Goal: Task Accomplishment & Management: Use online tool/utility

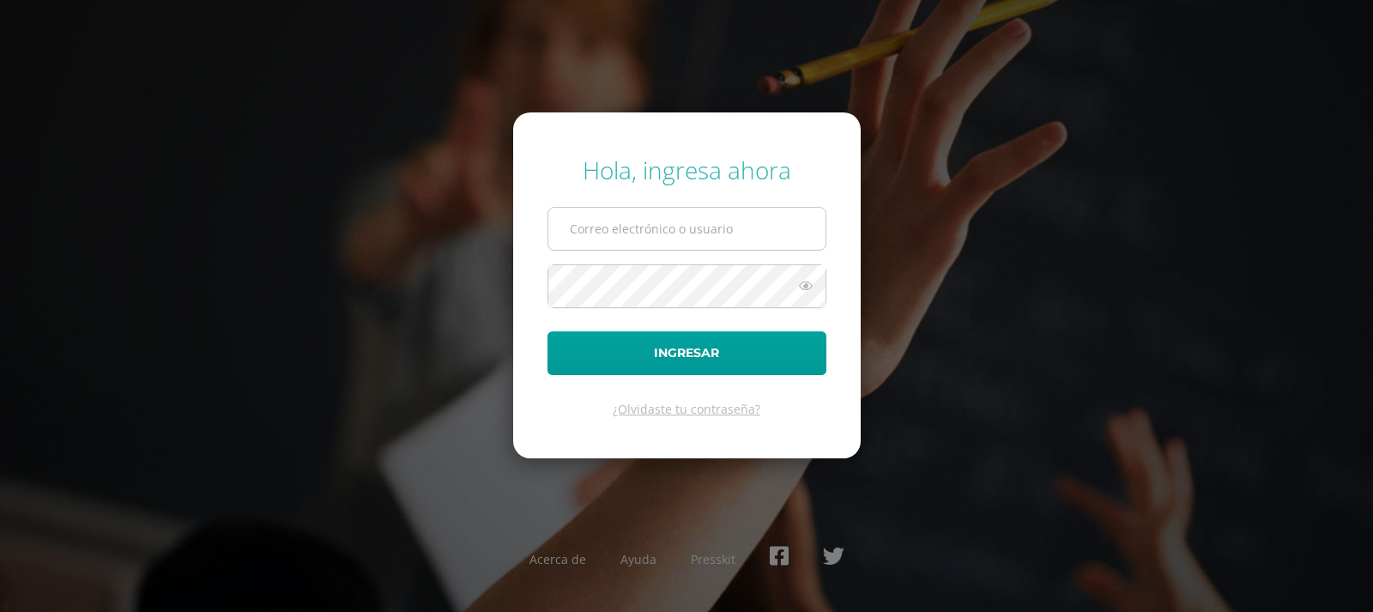
click at [598, 229] on input "text" at bounding box center [686, 229] width 277 height 42
type input "jcajas@donbosco.edu.gt"
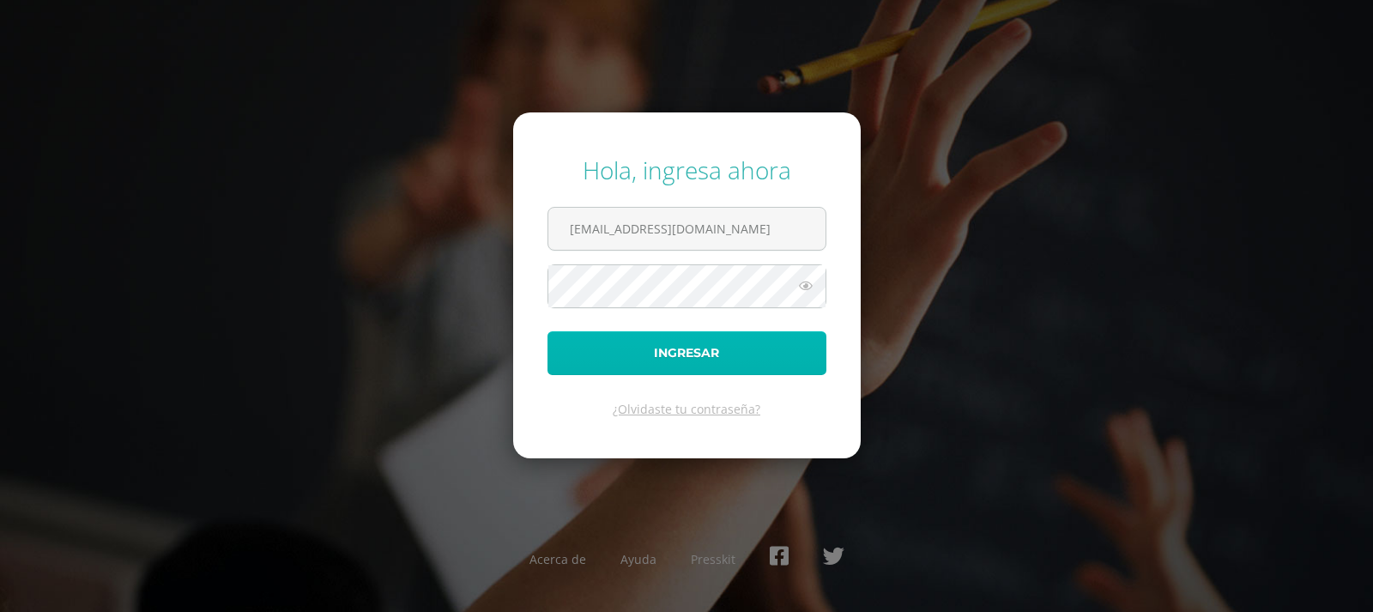
click at [696, 345] on button "Ingresar" at bounding box center [686, 353] width 279 height 44
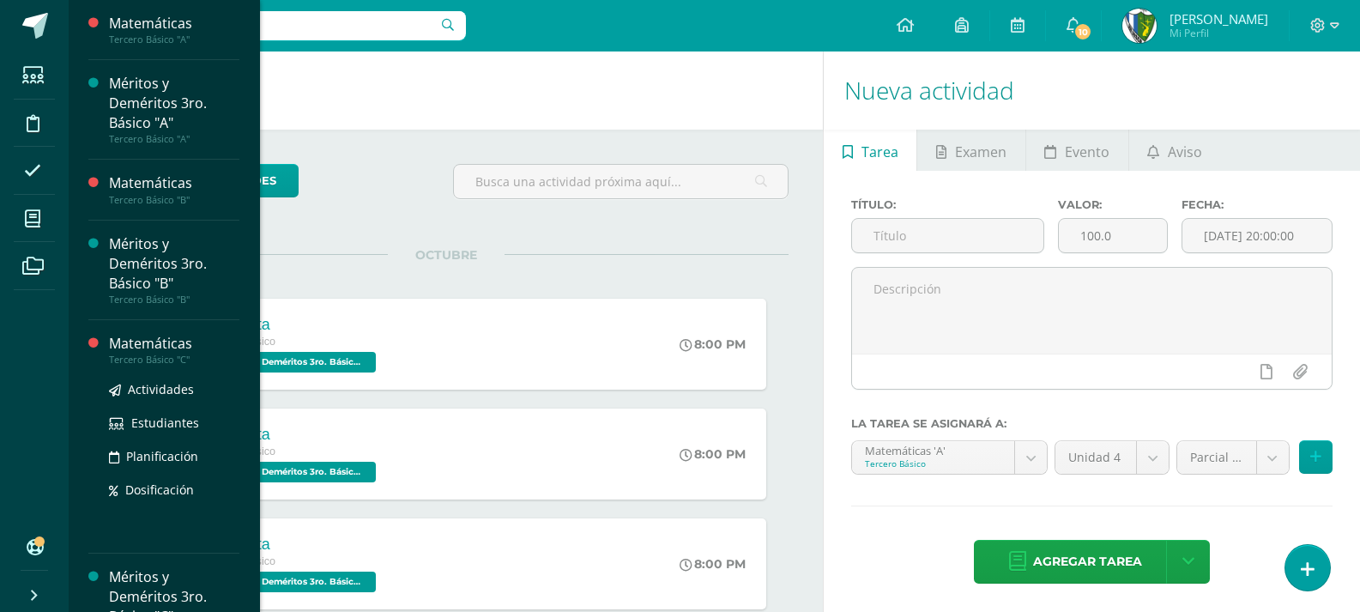
click at [158, 334] on div "Matemáticas" at bounding box center [174, 344] width 130 height 20
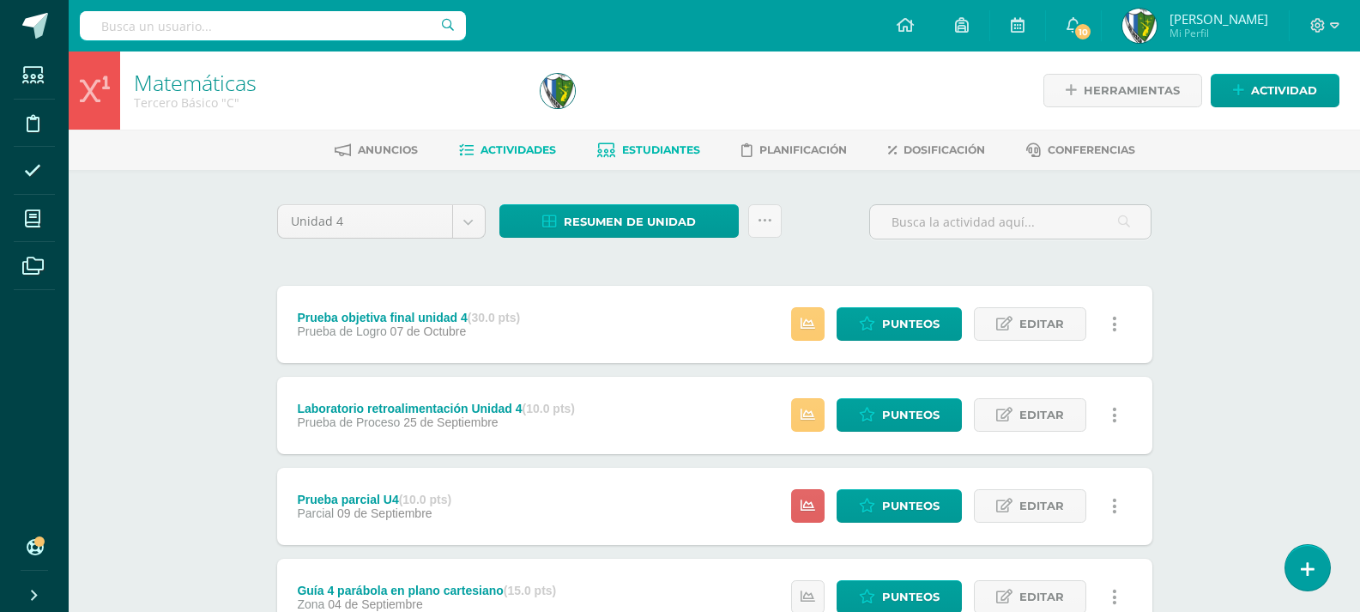
click at [636, 148] on span "Estudiantes" at bounding box center [661, 149] width 78 height 13
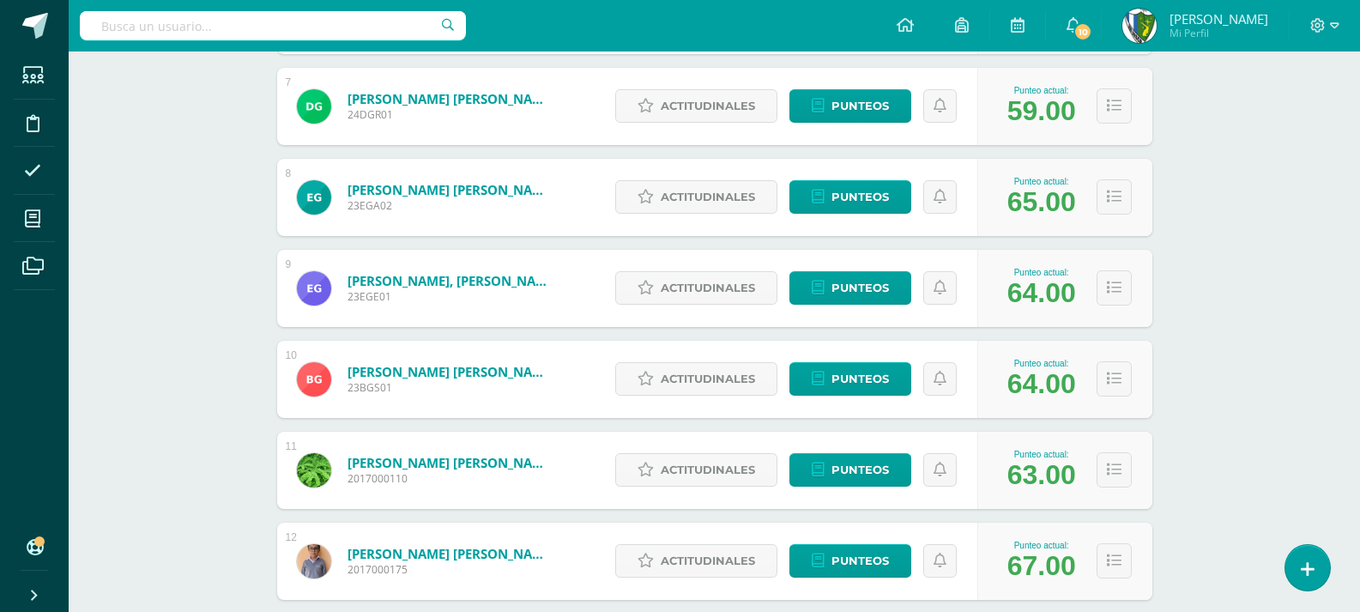
scroll to position [765, 0]
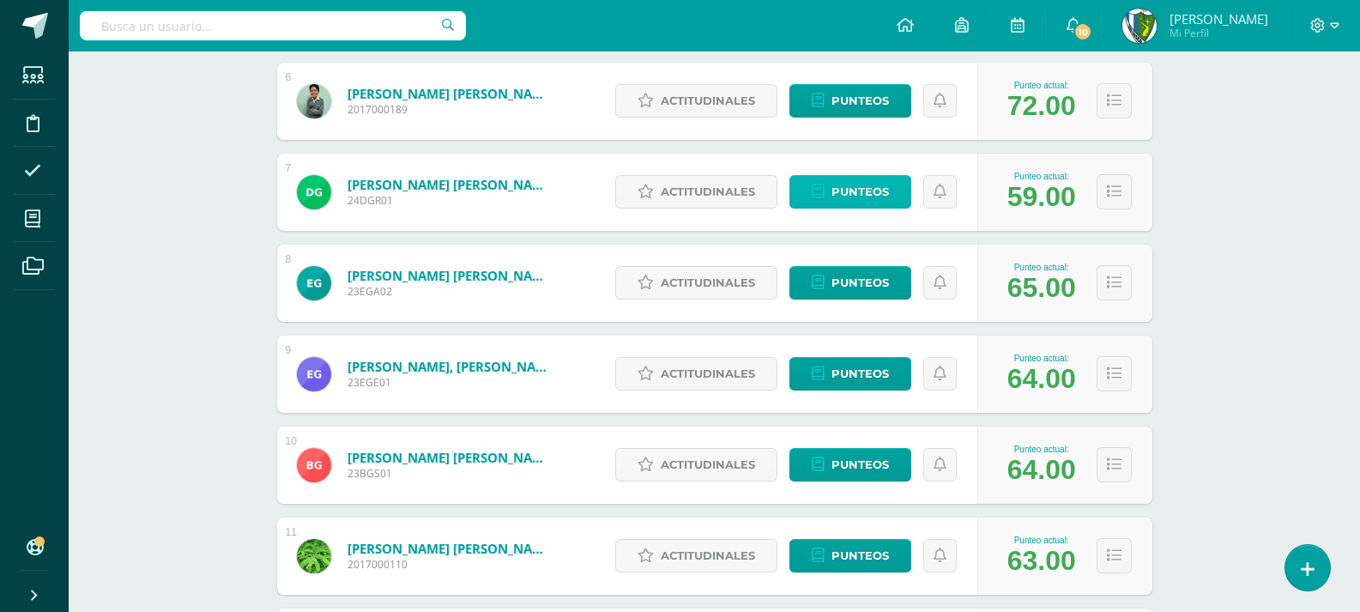
click at [861, 192] on span "Punteos" at bounding box center [859, 192] width 57 height 32
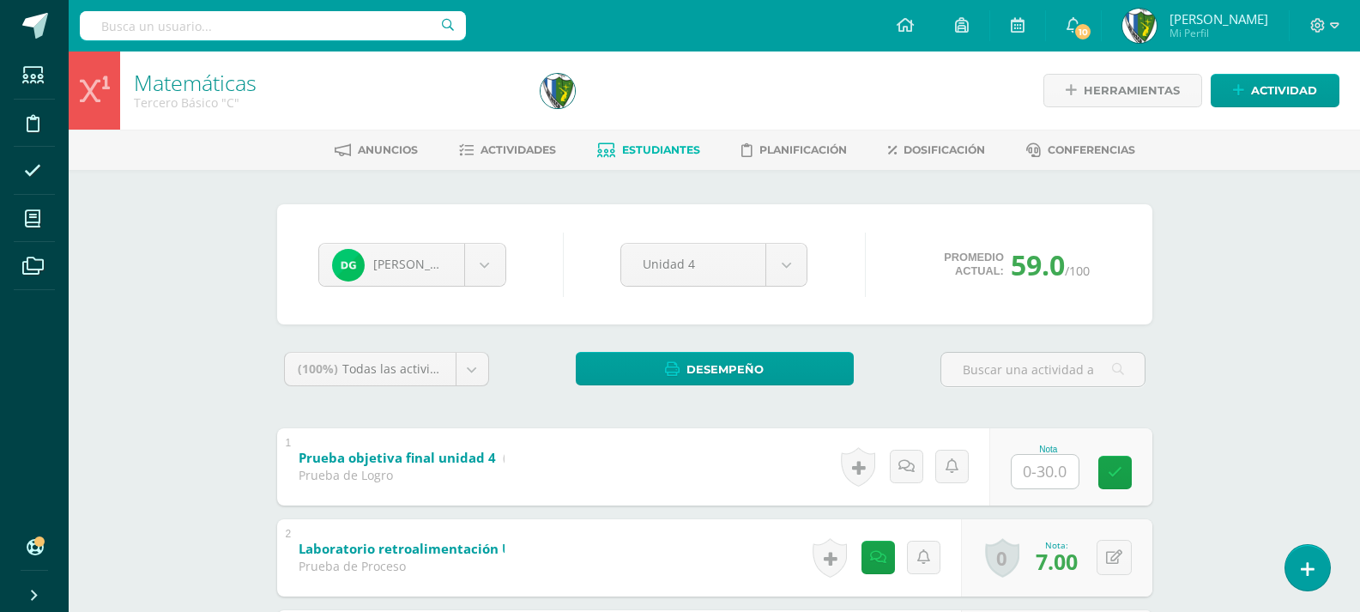
click at [1040, 459] on input "text" at bounding box center [1044, 471] width 67 height 33
type input "11"
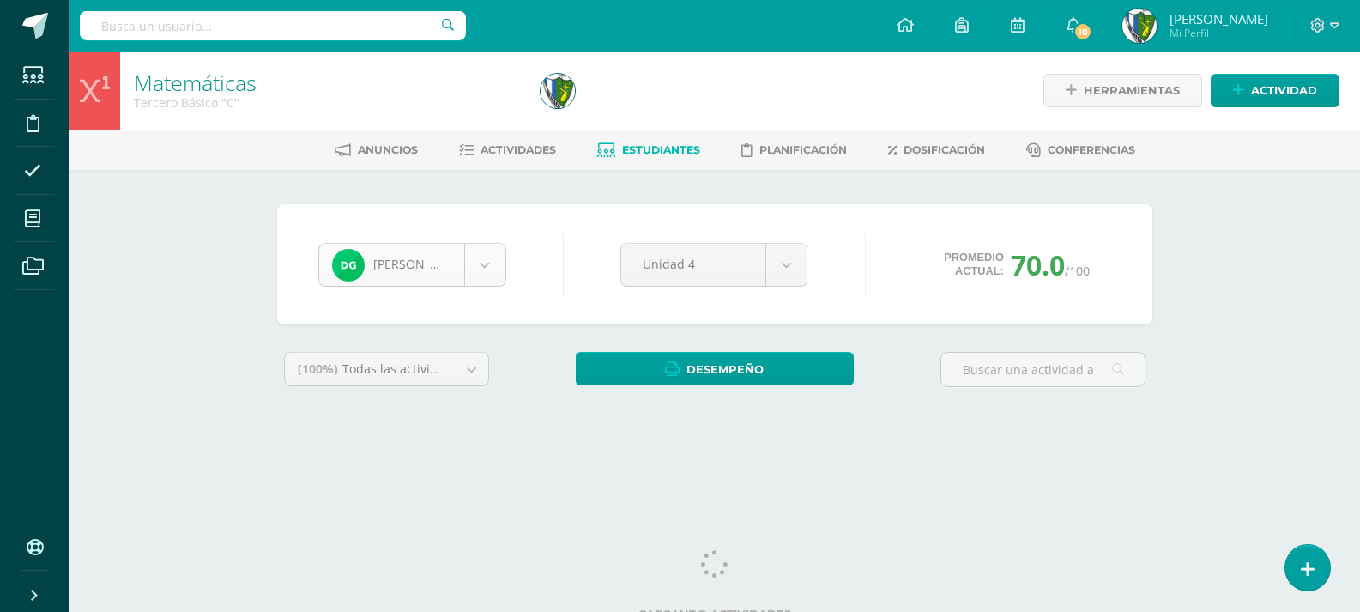
click at [476, 261] on body "Estudiantes Disciplina Asistencia Mis cursos Archivos Soporte Ayuda Reportar un…" at bounding box center [680, 231] width 1360 height 462
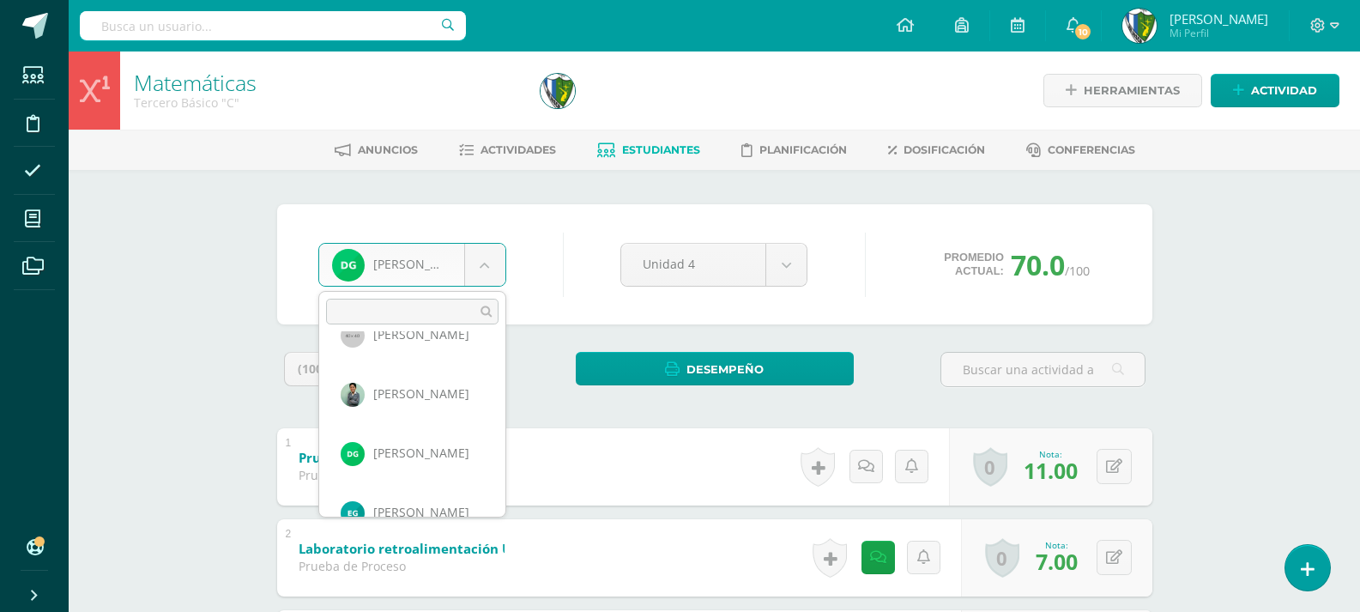
scroll to position [295, 0]
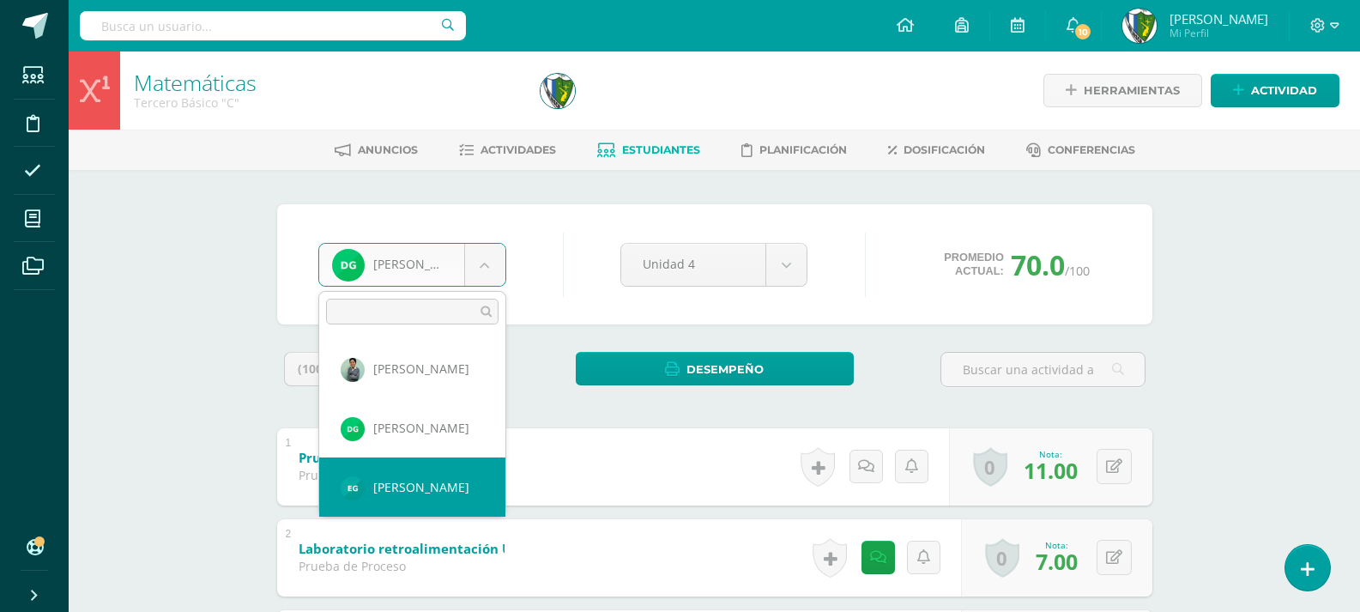
select select "1883"
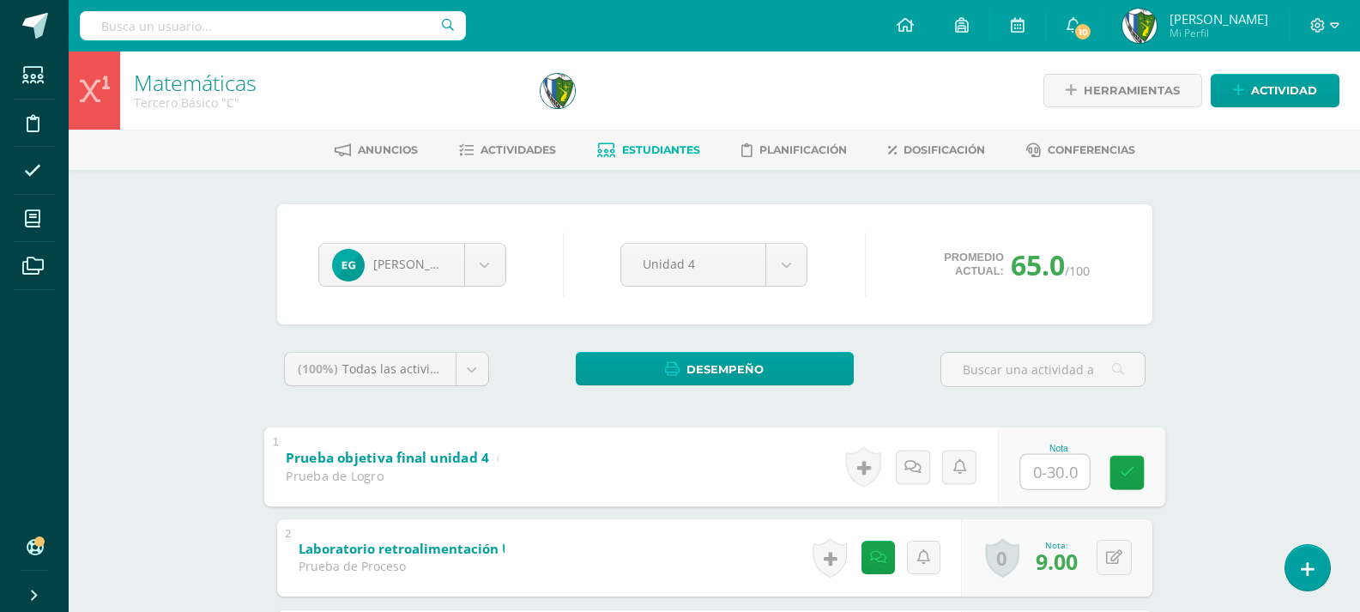
click at [1037, 472] on input "text" at bounding box center [1054, 471] width 69 height 34
type input "2"
click at [487, 267] on body "Estudiantes Disciplina Asistencia Mis cursos Archivos Soporte Ayuda Reportar un…" at bounding box center [680, 582] width 1360 height 1165
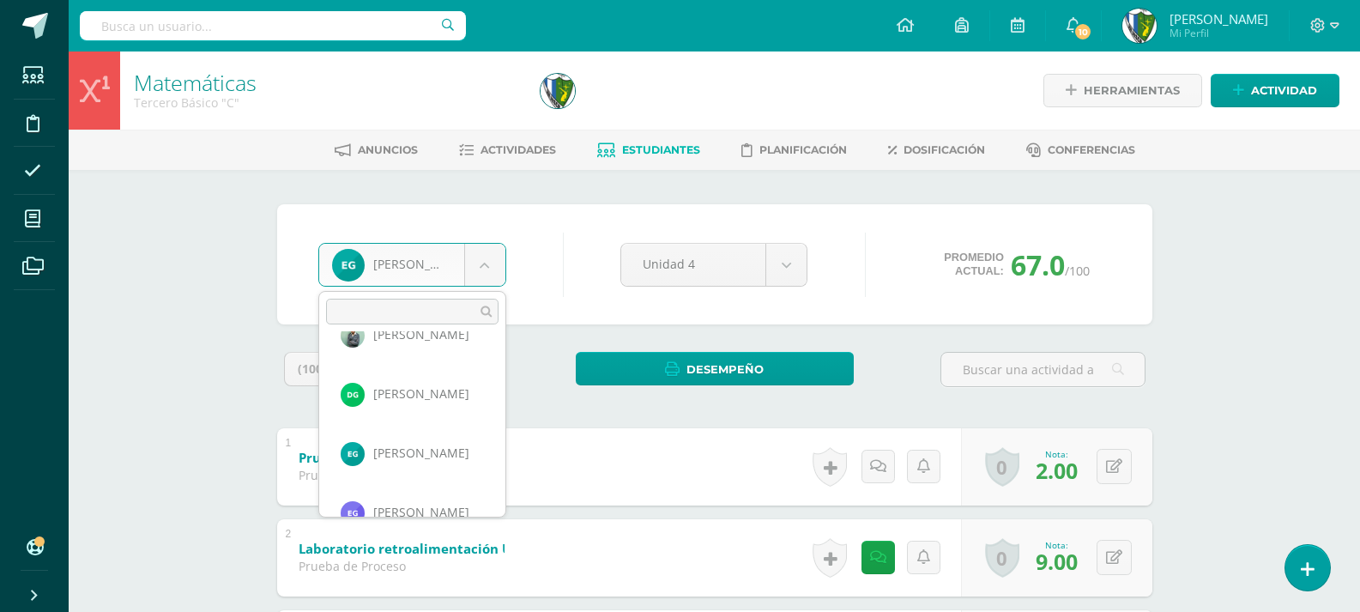
scroll to position [364, 0]
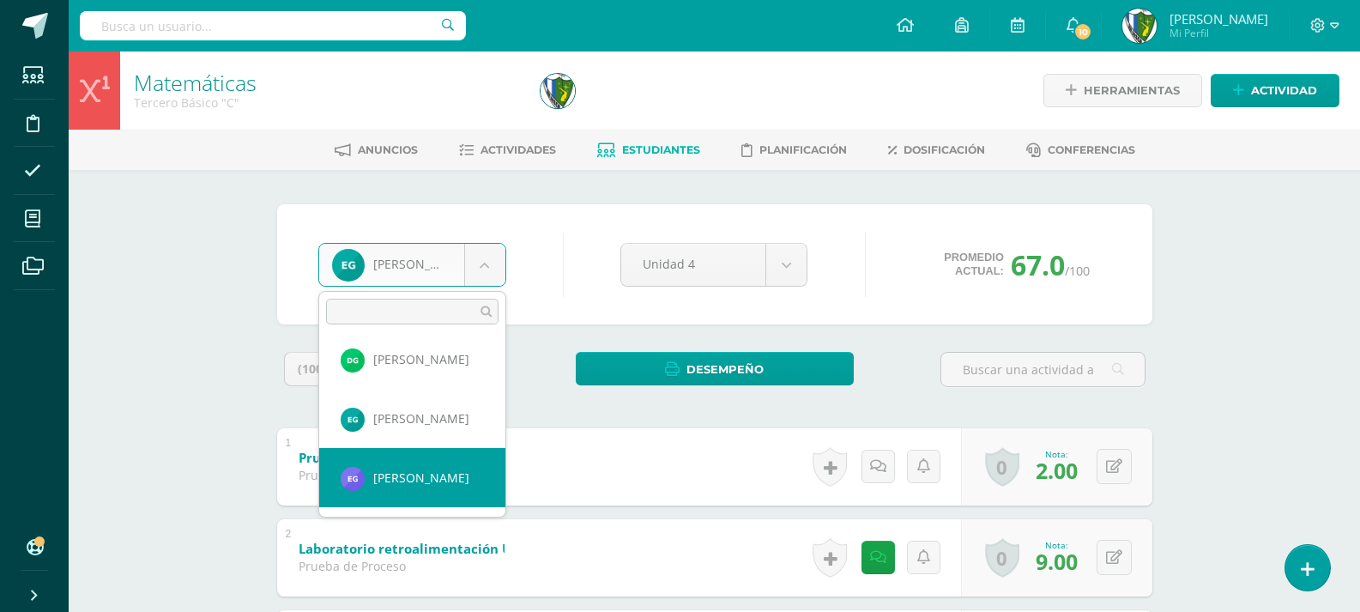
select select "1789"
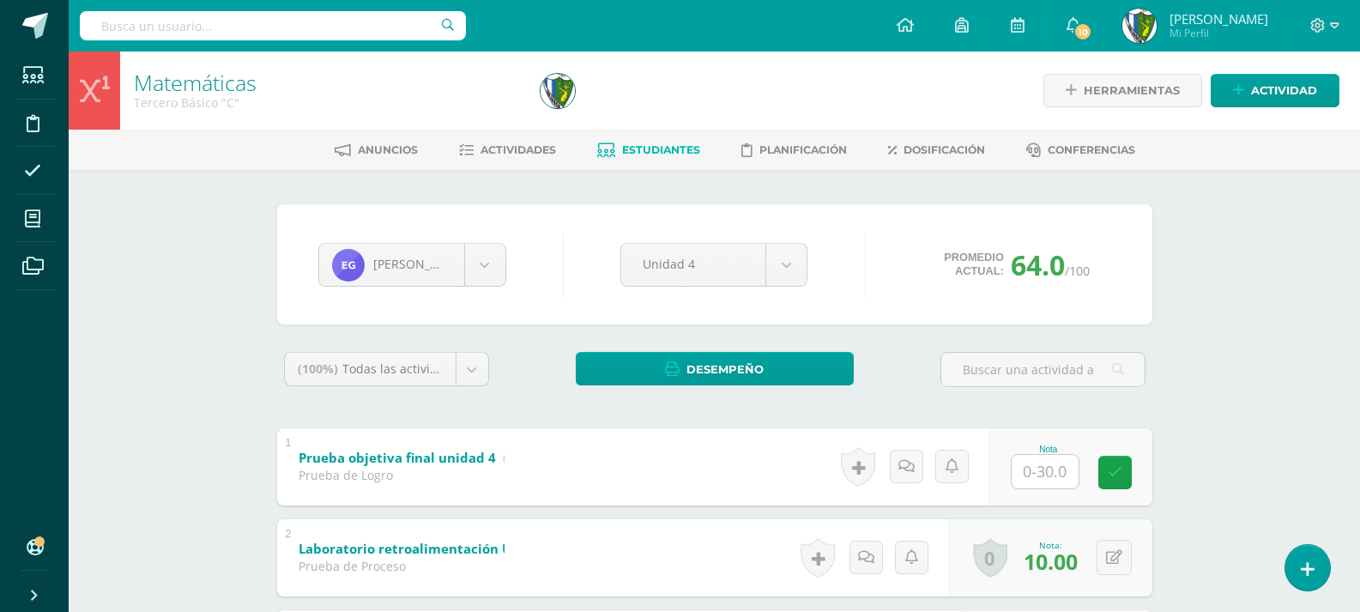
click at [1040, 456] on input "text" at bounding box center [1044, 471] width 67 height 33
type input "1"
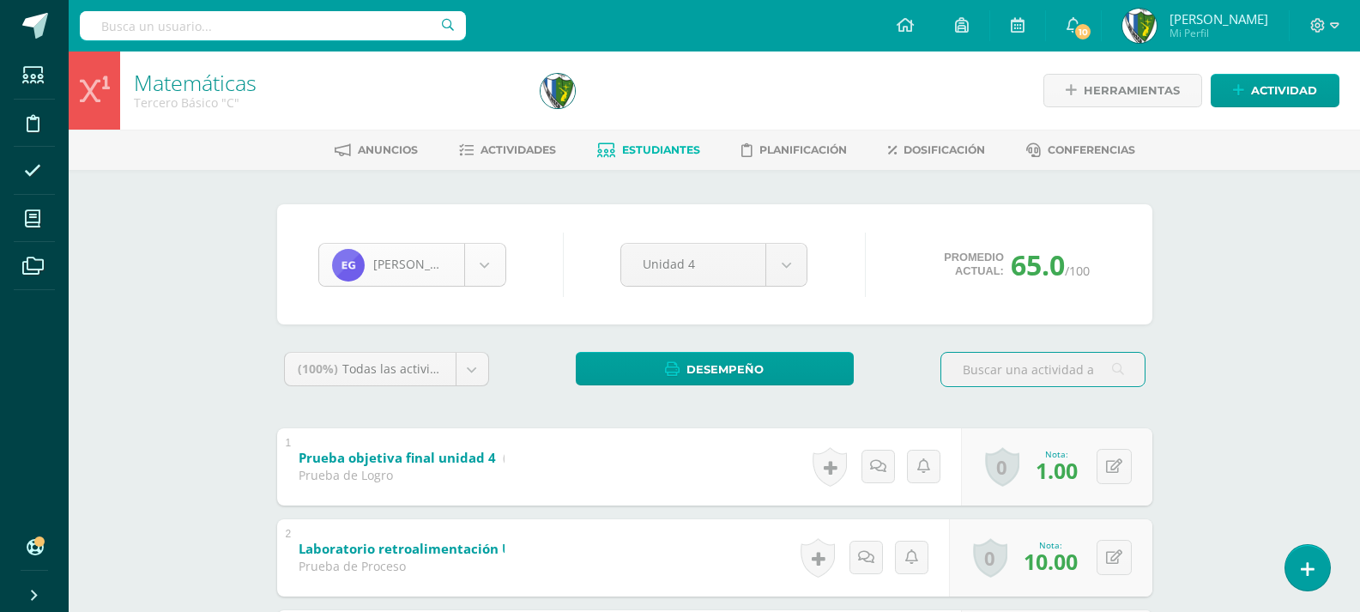
click at [482, 271] on body "Estudiantes Disciplina Asistencia Mis cursos Archivos Soporte Ayuda Reportar un…" at bounding box center [680, 582] width 1360 height 1165
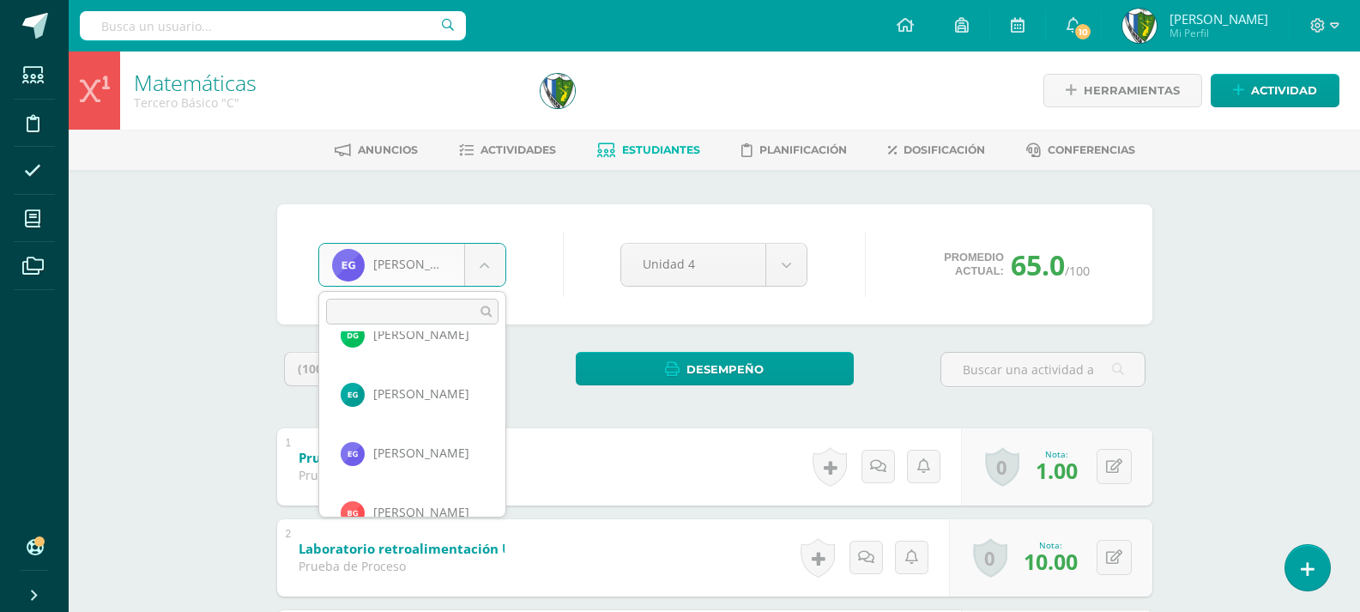
scroll to position [423, 0]
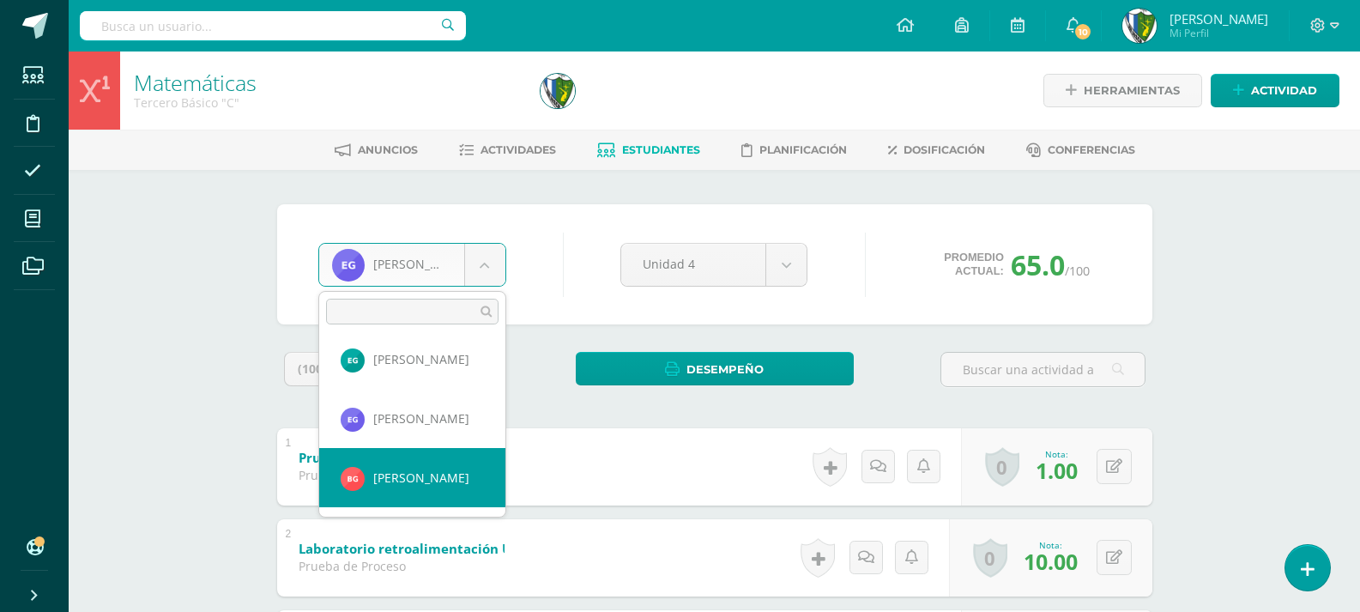
select select "1857"
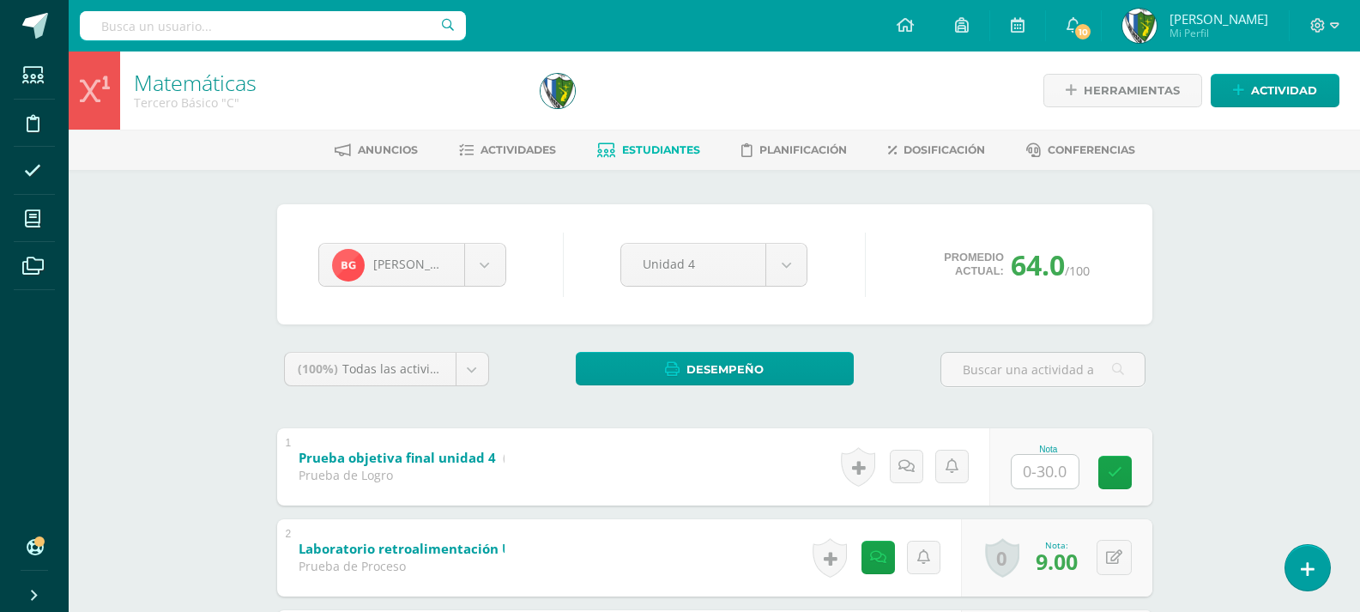
click at [1048, 476] on input "text" at bounding box center [1044, 471] width 67 height 33
type input "1"
click at [486, 260] on body "Estudiantes Disciplina Asistencia Mis cursos Archivos Soporte Ayuda Reportar un…" at bounding box center [680, 582] width 1360 height 1165
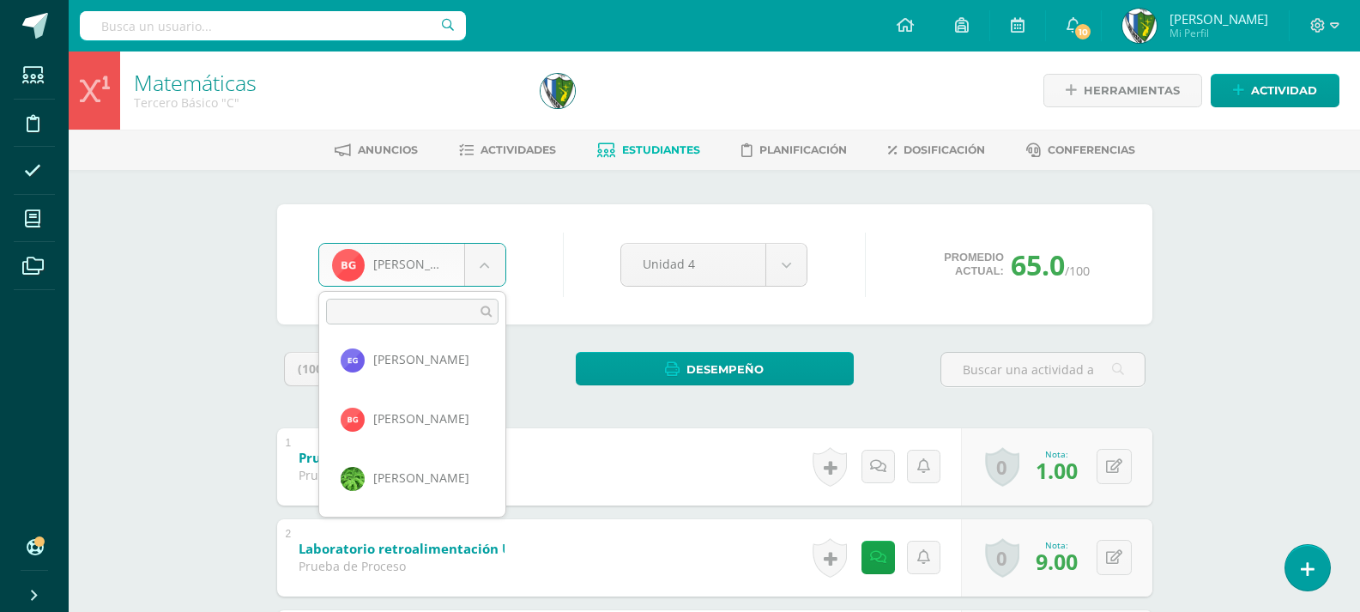
scroll to position [532, 0]
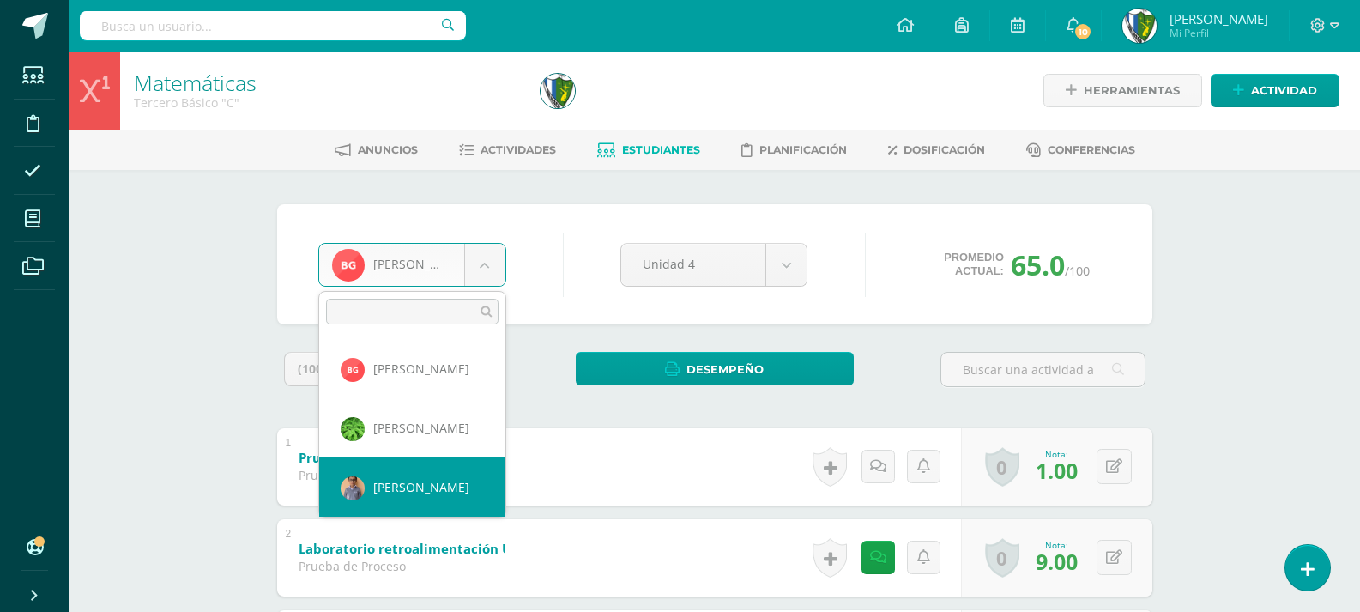
select select "556"
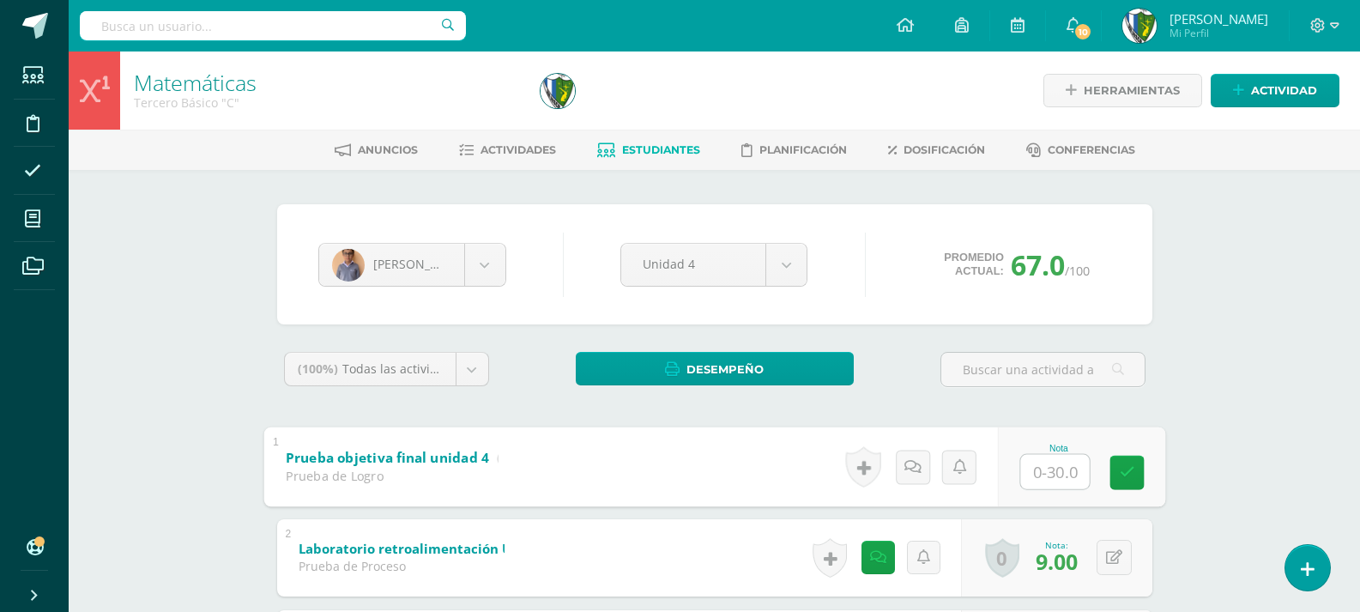
click at [1061, 477] on input "text" at bounding box center [1054, 471] width 69 height 34
type input "24"
click at [491, 262] on body "Estudiantes Disciplina Asistencia Mis cursos Archivos Soporte Ayuda Reportar un…" at bounding box center [680, 582] width 1360 height 1165
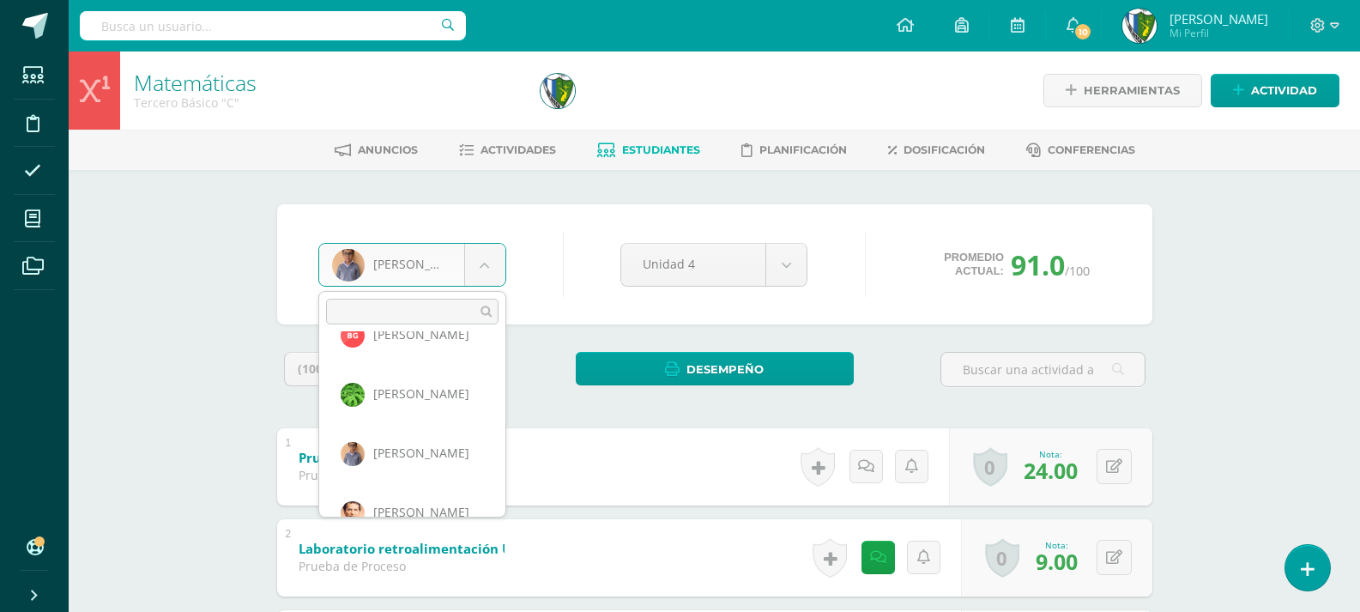
scroll to position [591, 0]
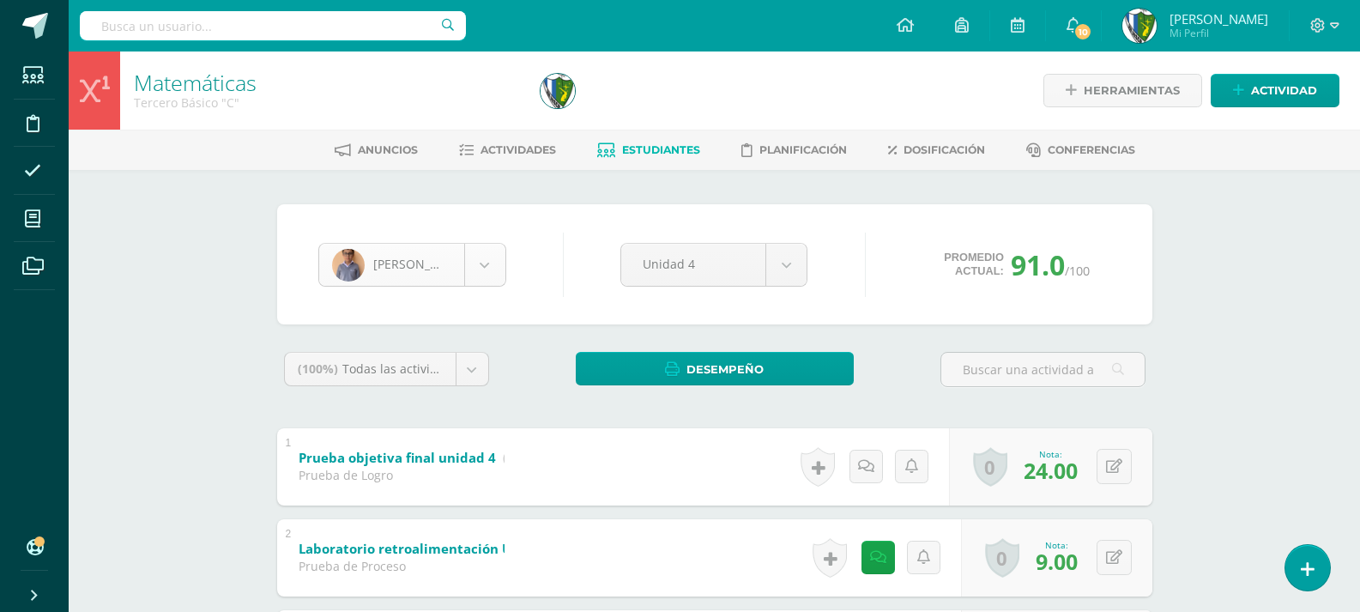
click at [486, 268] on body "Estudiantes Disciplina Asistencia Mis cursos Archivos Soporte Ayuda Reportar un…" at bounding box center [680, 582] width 1360 height 1165
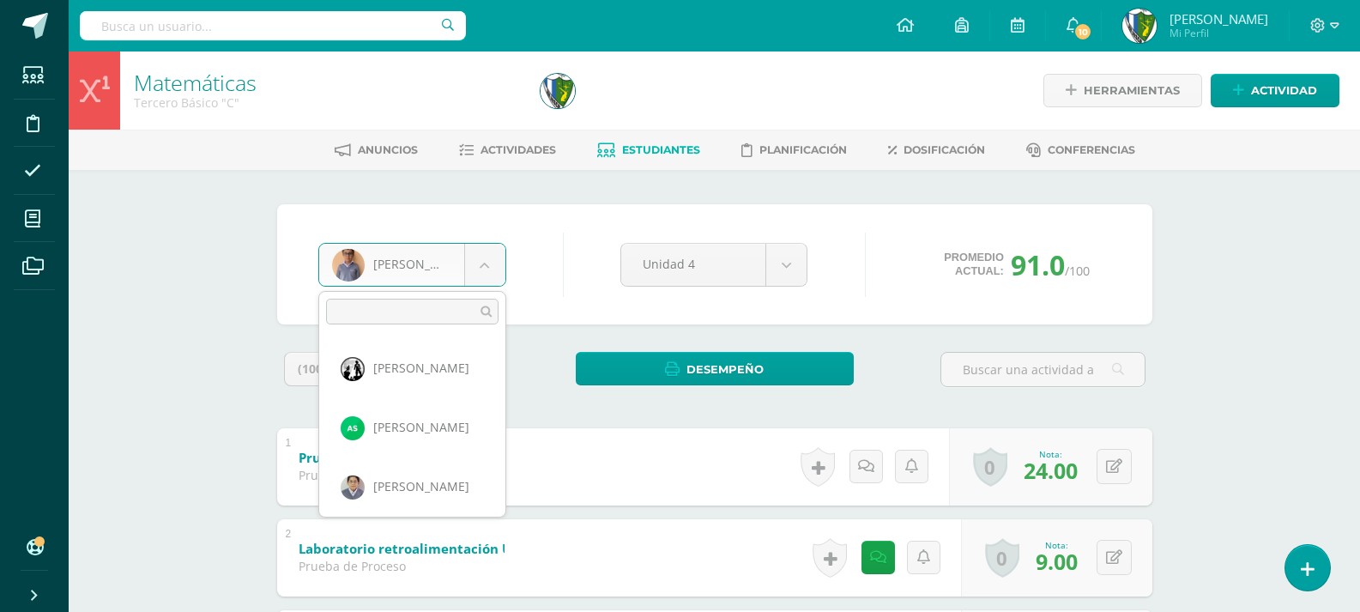
scroll to position [532, 0]
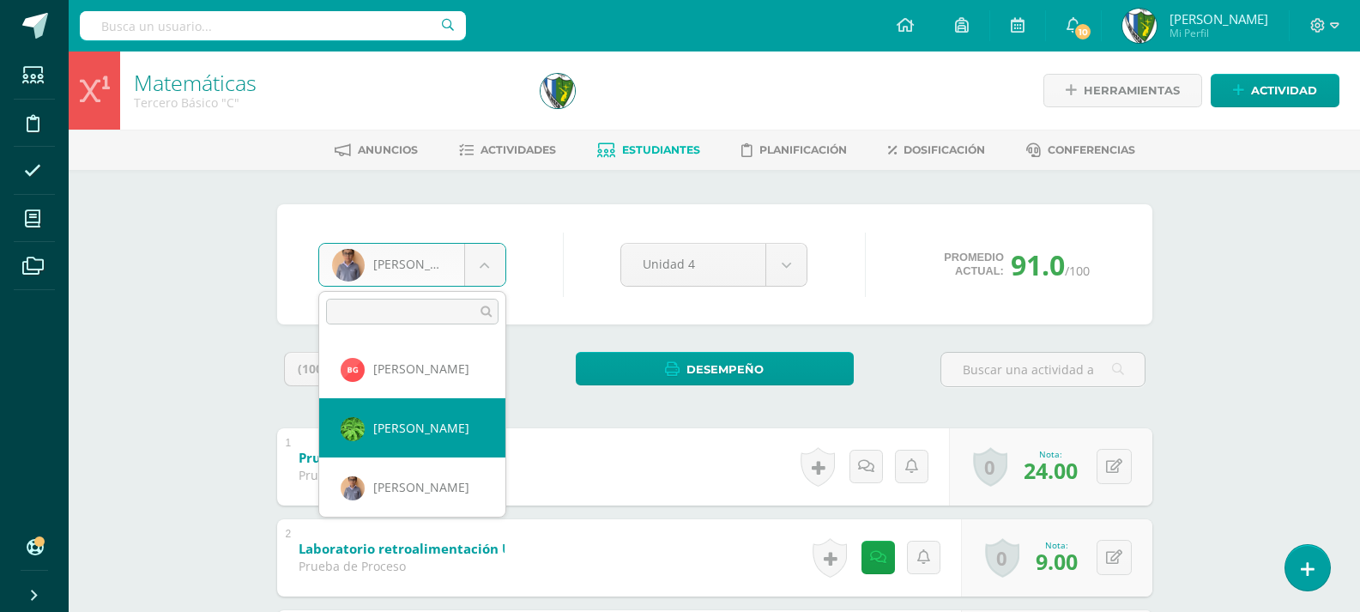
select select "531"
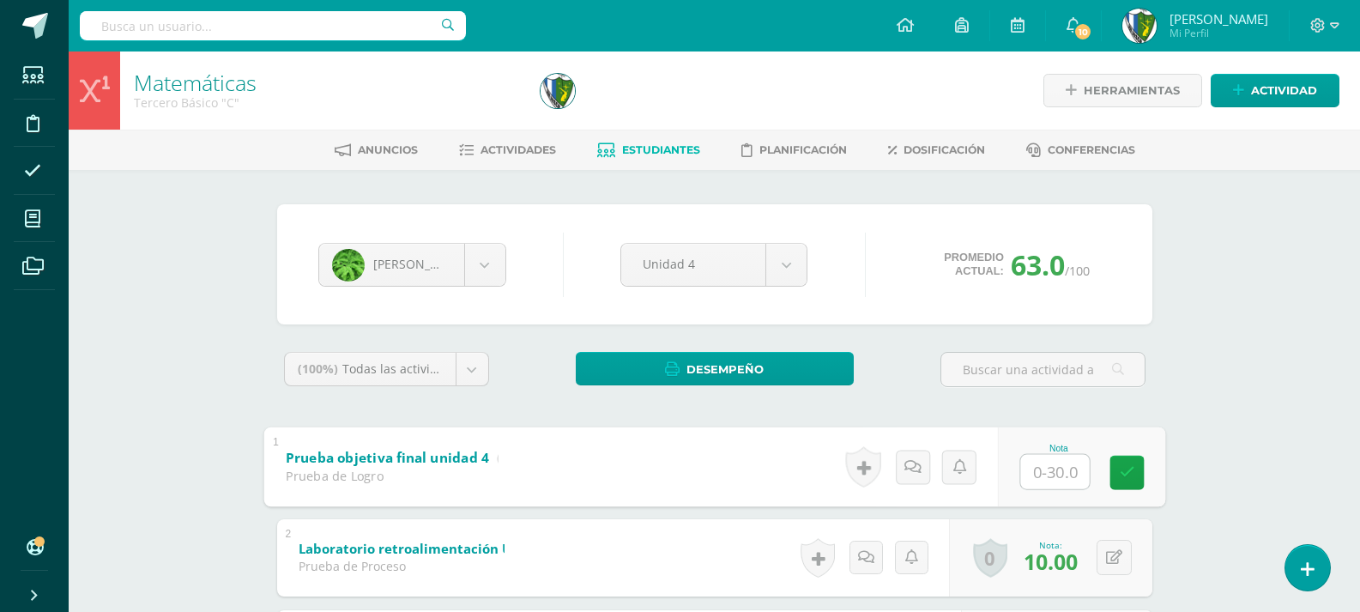
click at [1046, 458] on input "text" at bounding box center [1054, 471] width 69 height 34
type input "24"
click at [487, 268] on body "Estudiantes Disciplina Asistencia Mis cursos Archivos Soporte Ayuda Reportar un…" at bounding box center [680, 582] width 1360 height 1165
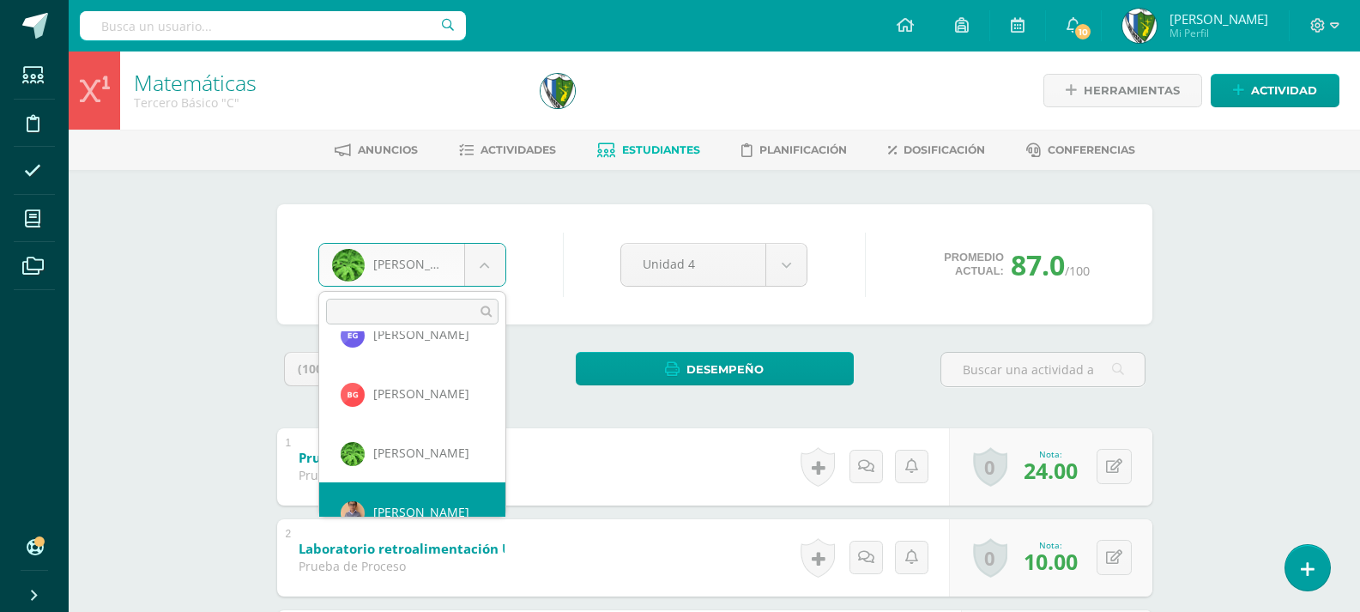
scroll to position [532, 0]
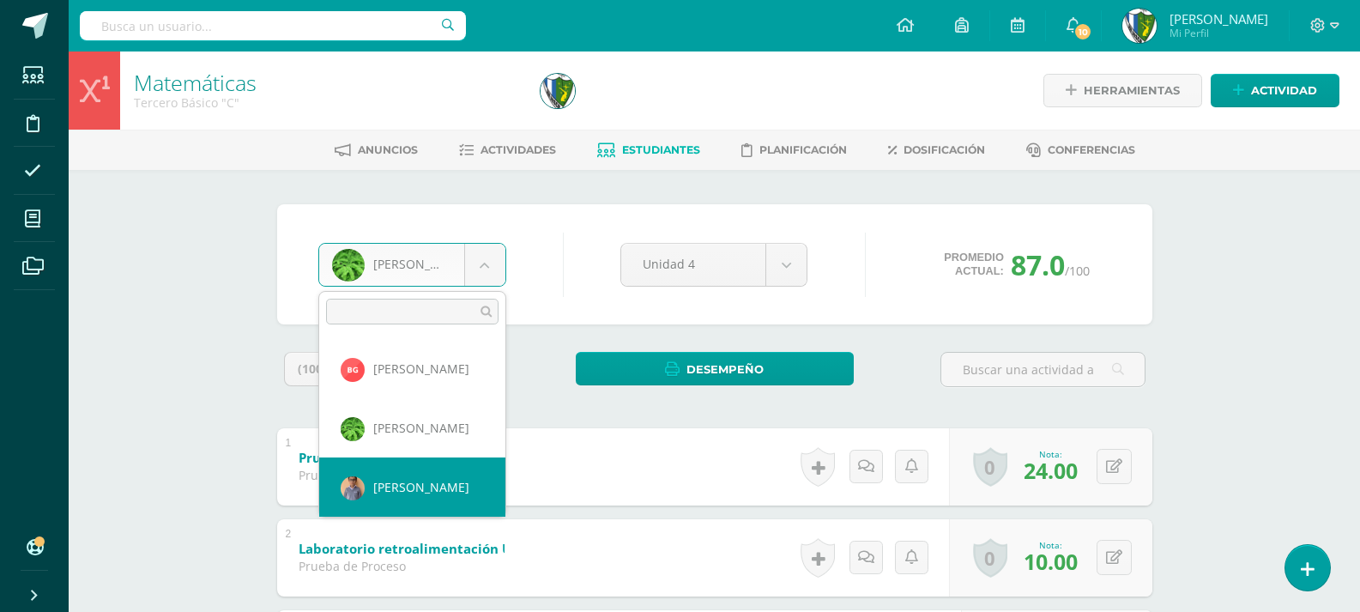
select select "556"
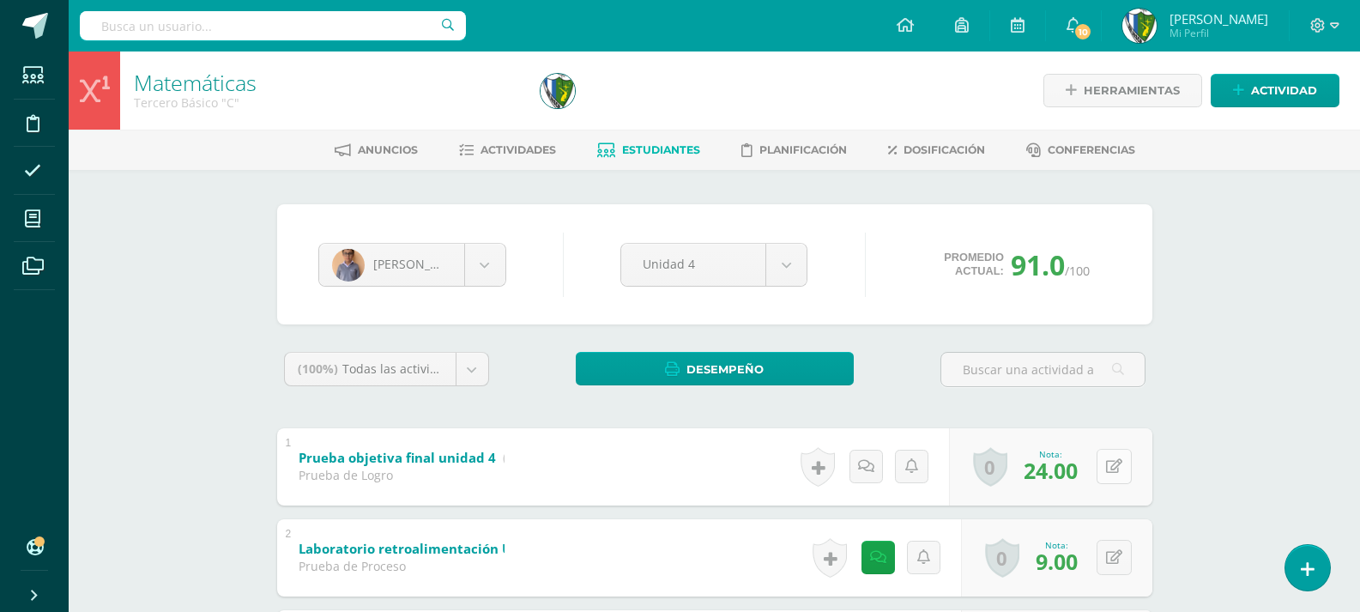
click at [1115, 475] on button at bounding box center [1113, 466] width 35 height 35
type input "21"
click at [490, 266] on body "Estudiantes Disciplina Asistencia Mis cursos Archivos Soporte Ayuda Reportar un…" at bounding box center [680, 582] width 1360 height 1165
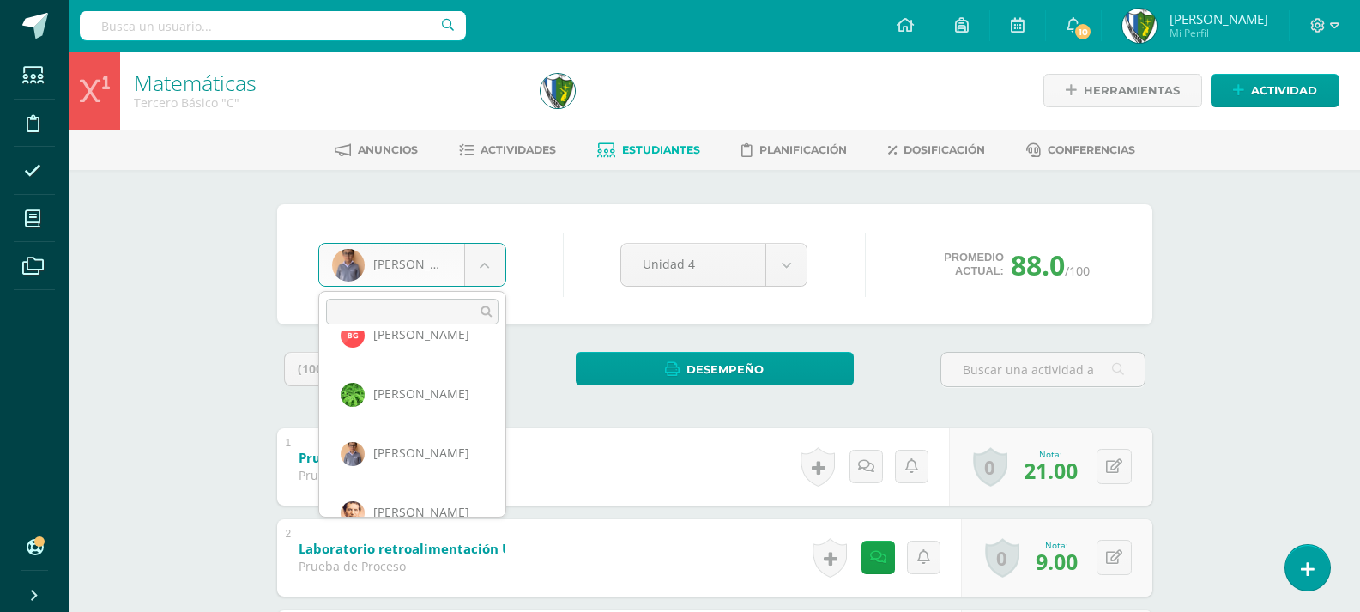
scroll to position [600, 0]
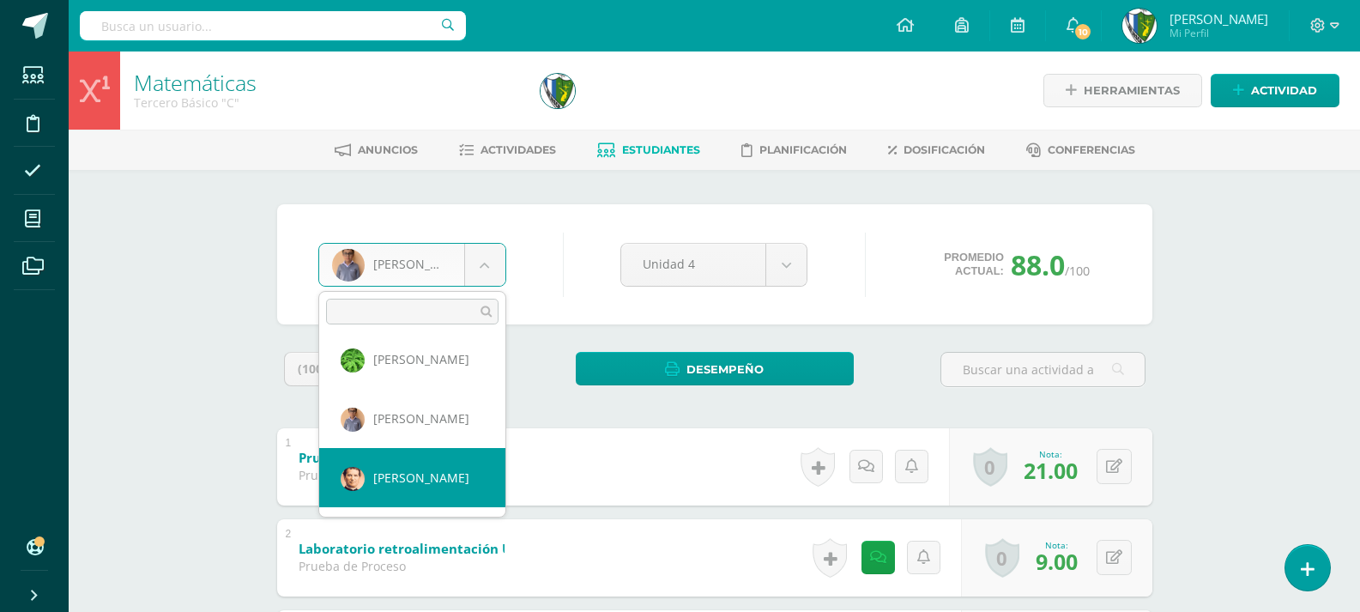
select select "587"
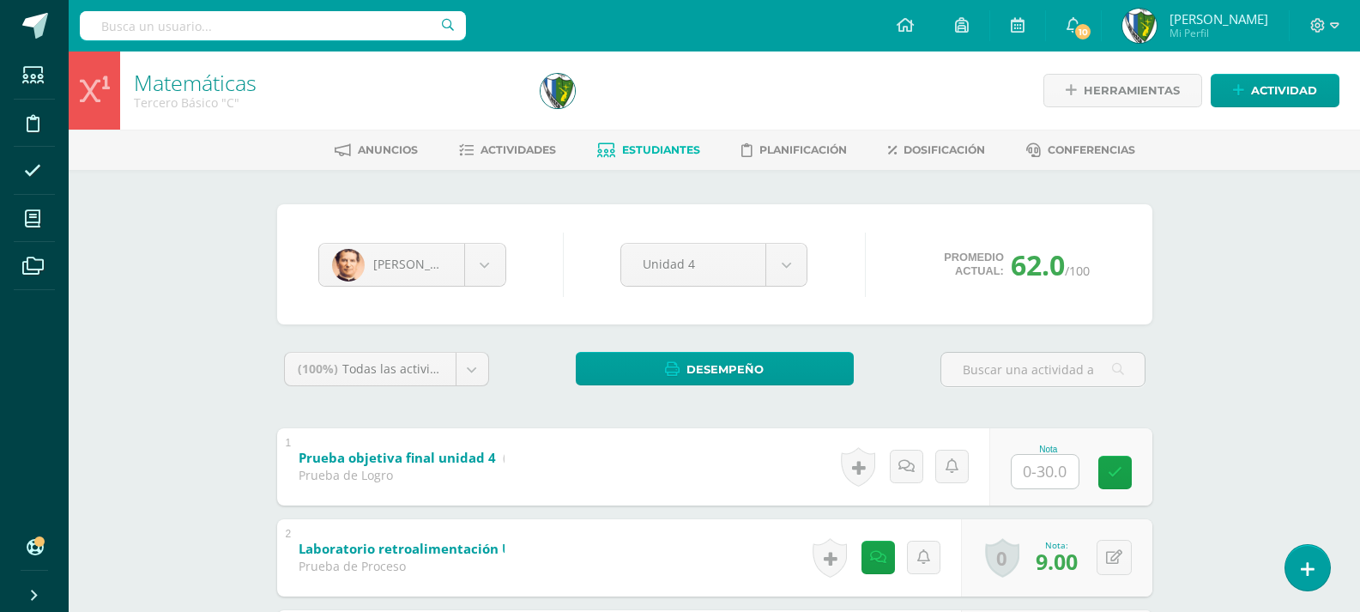
click at [1036, 468] on input "text" at bounding box center [1044, 471] width 67 height 33
type input "3"
click at [483, 260] on body "Estudiantes Disciplina Asistencia Mis cursos Archivos Soporte Ayuda Reportar un…" at bounding box center [680, 582] width 1360 height 1165
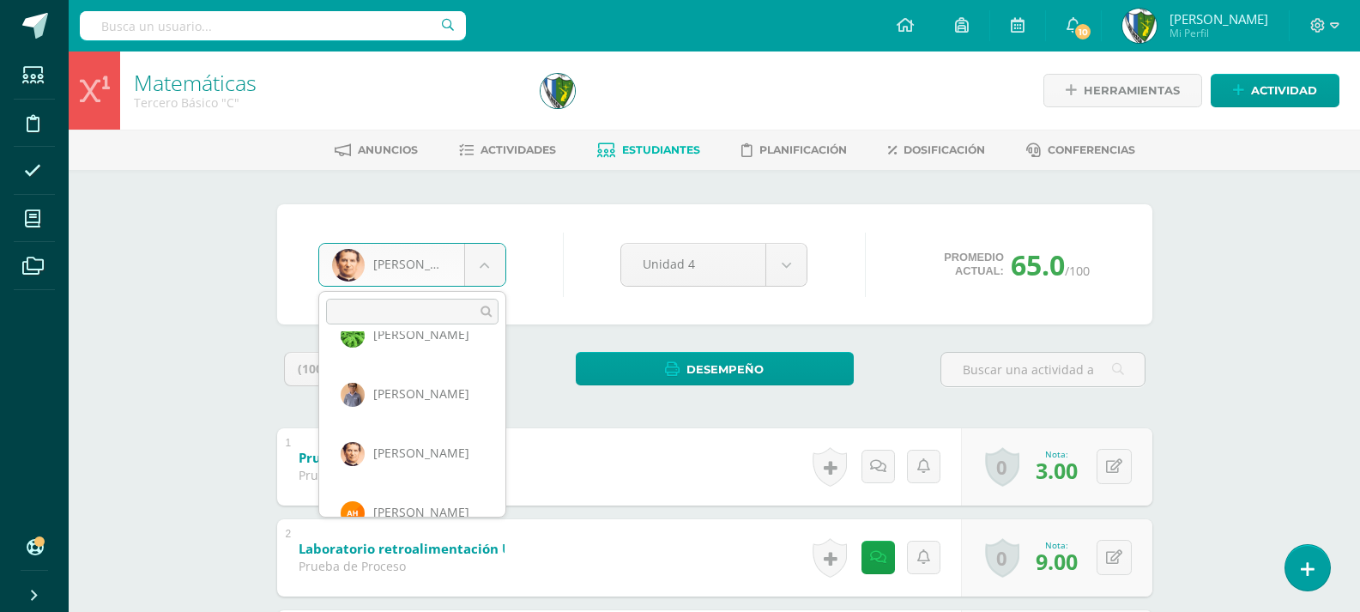
scroll to position [660, 0]
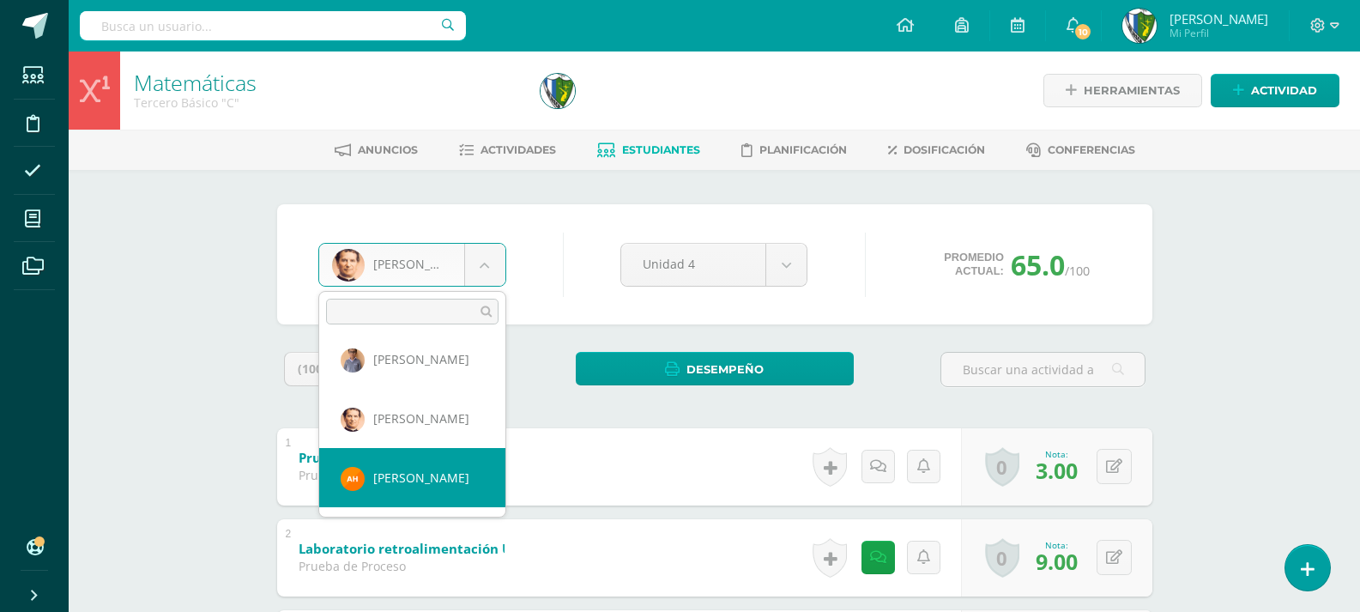
select select "1620"
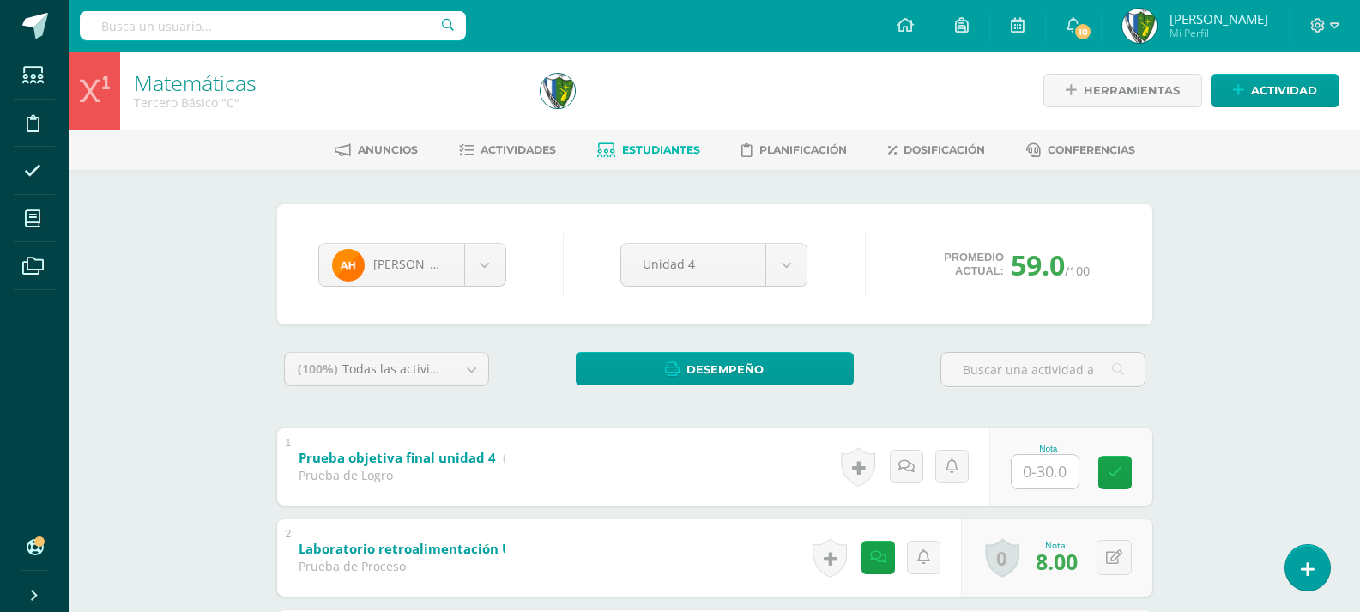
click at [1032, 475] on input "text" at bounding box center [1044, 471] width 67 height 33
type input "11"
click at [1333, 27] on icon at bounding box center [1334, 25] width 9 height 6
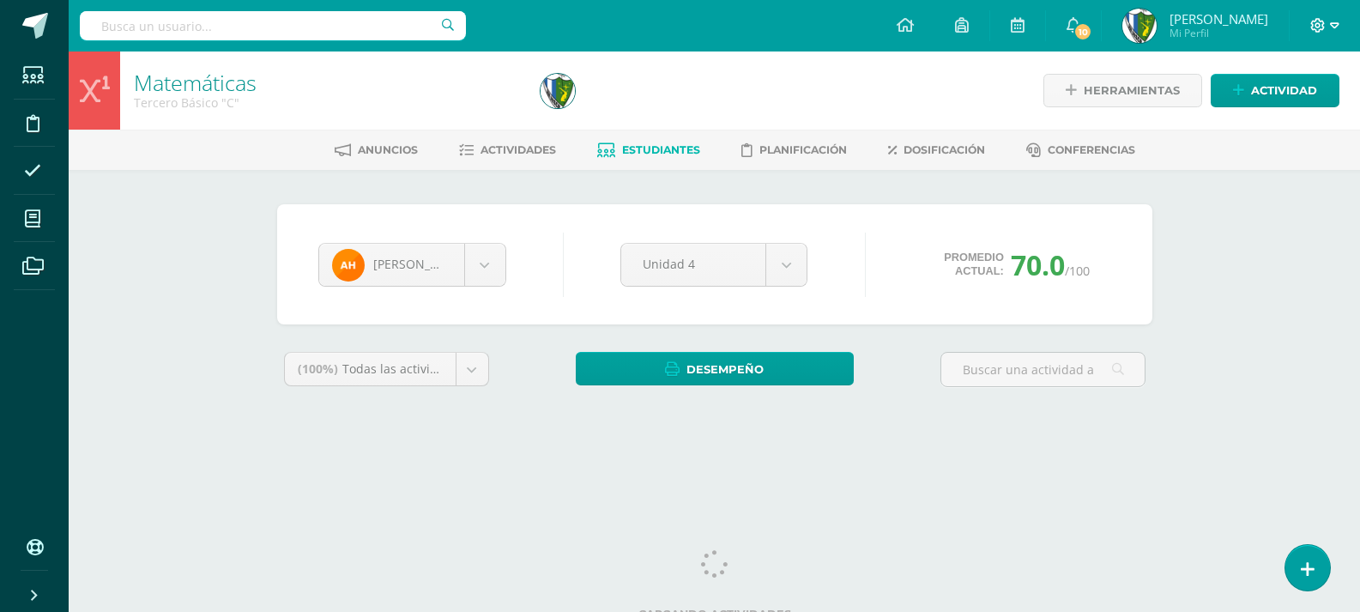
click at [1333, 28] on icon at bounding box center [1334, 25] width 9 height 15
click at [1288, 122] on span "Cerrar sesión" at bounding box center [1280, 117] width 77 height 16
